Goal: Check status: Check status

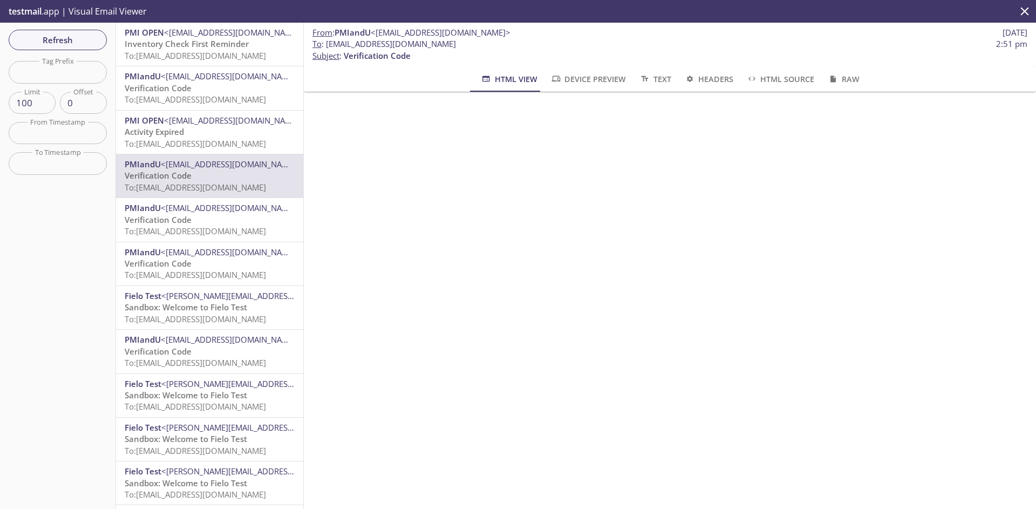
click at [241, 54] on span "To: reevdigital.belizetwo@inbox.testmail.app" at bounding box center [195, 55] width 141 height 11
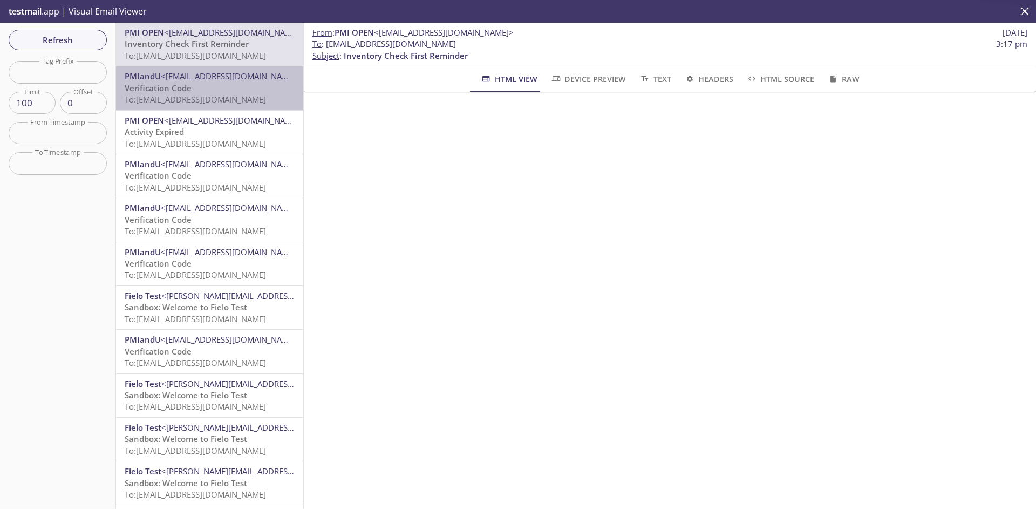
click at [228, 100] on span "To: reevdigital.newrelic.monitoring+sg@inbox.testmail.app" at bounding box center [195, 99] width 141 height 11
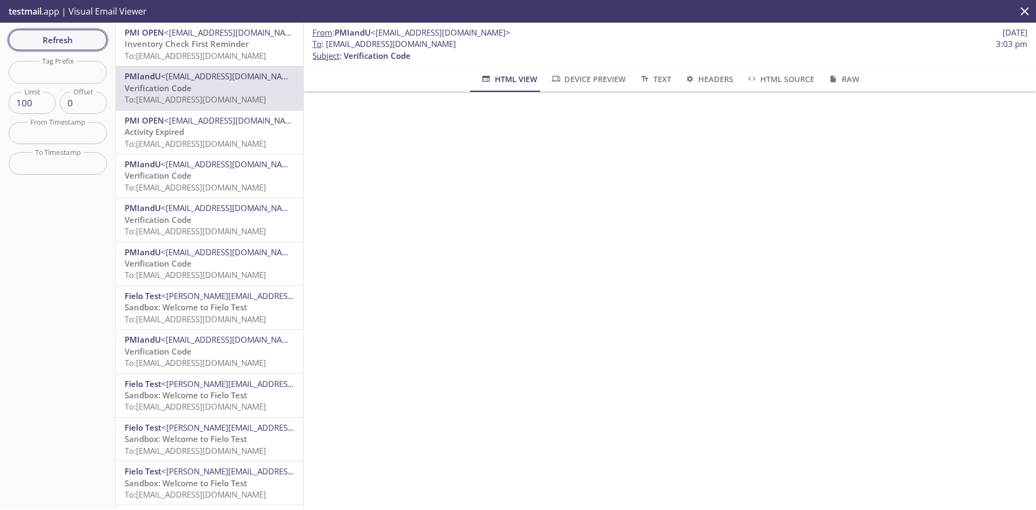
click at [78, 49] on button "Refresh" at bounding box center [58, 40] width 98 height 21
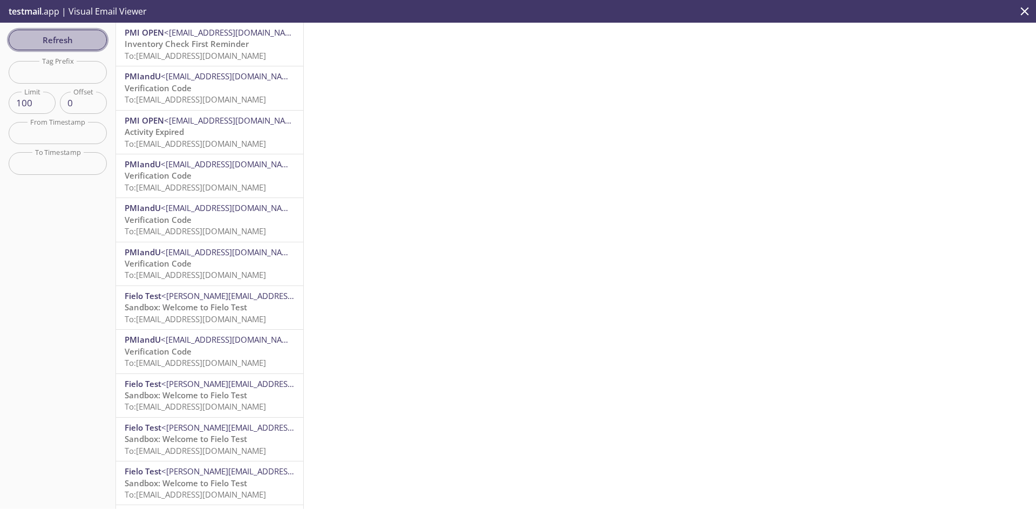
click at [63, 38] on span "Refresh" at bounding box center [57, 40] width 81 height 14
